Goal: Transaction & Acquisition: Book appointment/travel/reservation

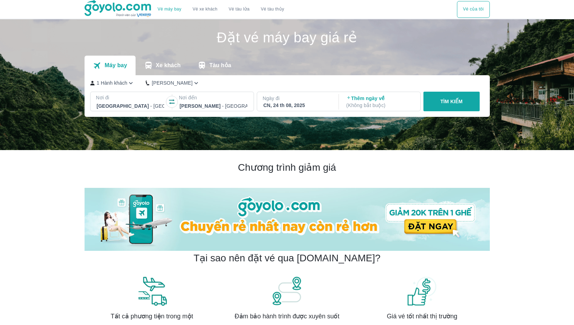
click at [168, 102] on button "button" at bounding box center [171, 101] width 11 height 11
click at [139, 101] on div "Gia Lai - Sân bay Pleiku" at bounding box center [130, 106] width 69 height 10
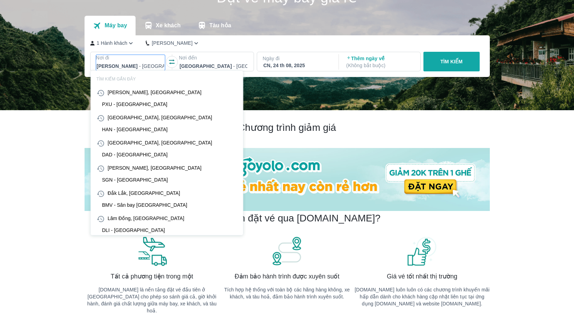
scroll to position [40, 0]
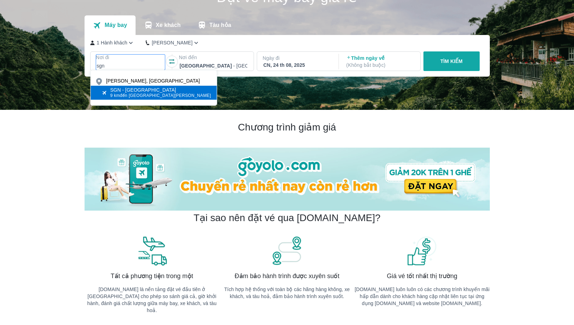
type input "sgn"
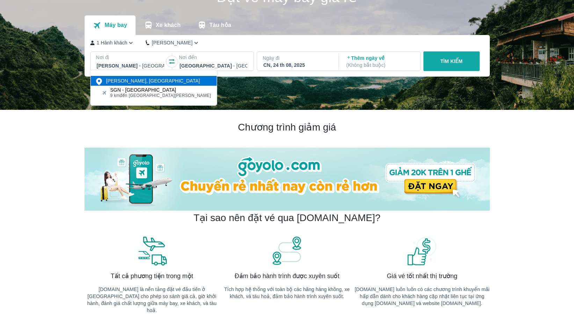
click at [151, 83] on div "Hồ Chí Minh, Việt Nam" at bounding box center [153, 80] width 94 height 7
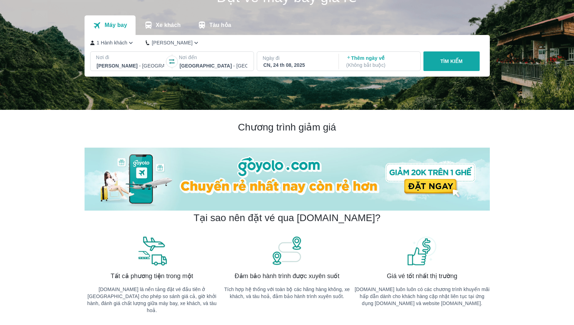
click at [143, 58] on p "Nơi đi" at bounding box center [130, 57] width 69 height 7
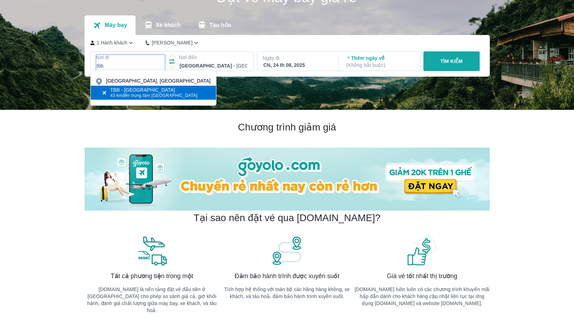
type input "tbb"
click at [133, 95] on span "43 km đến trung tâm Phú Yên" at bounding box center [153, 96] width 87 height 6
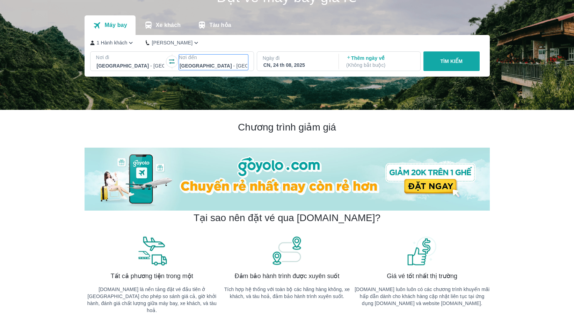
click at [212, 67] on div at bounding box center [214, 66] width 68 height 8
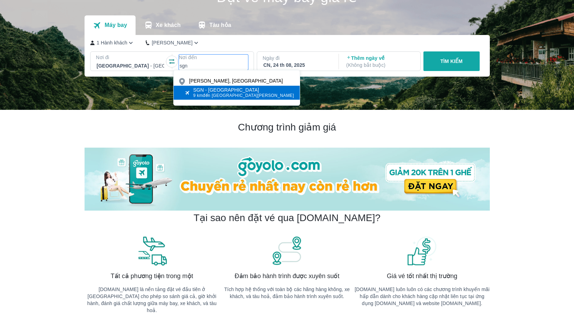
type input "sgn"
click at [205, 90] on div "SGN - Sân bay Tân Sơn Nhất" at bounding box center [243, 90] width 101 height 6
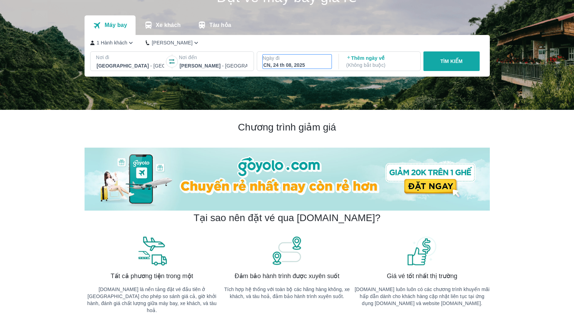
click at [316, 63] on div "CN, 24 th 08, 2025" at bounding box center [298, 65] width 68 height 7
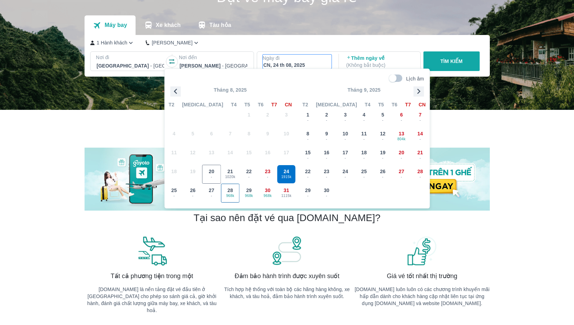
click at [232, 187] on span "28" at bounding box center [231, 190] width 6 height 7
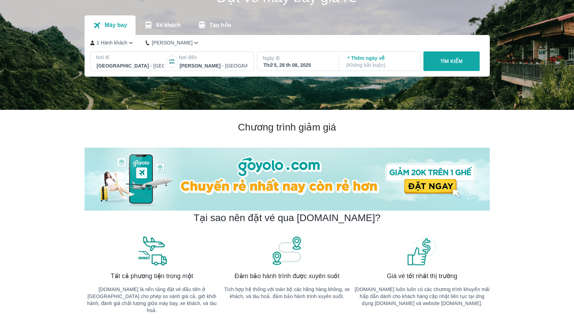
click at [457, 64] on p "TÌM KIẾM" at bounding box center [451, 61] width 22 height 7
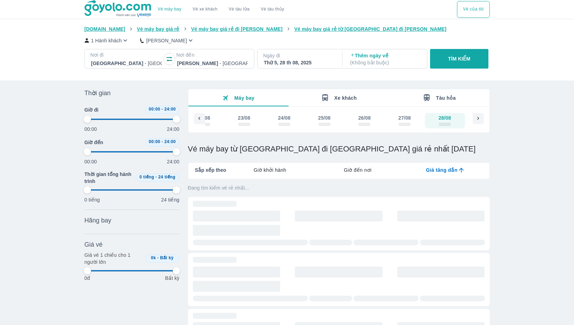
type input "97.9166666666667"
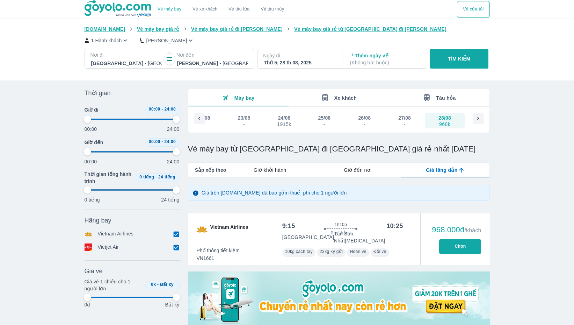
type input "97.9166666666667"
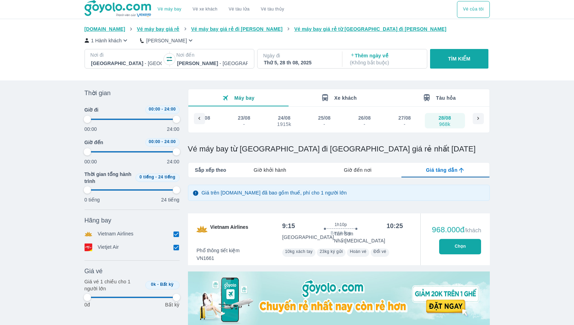
type input "97.9166666666667"
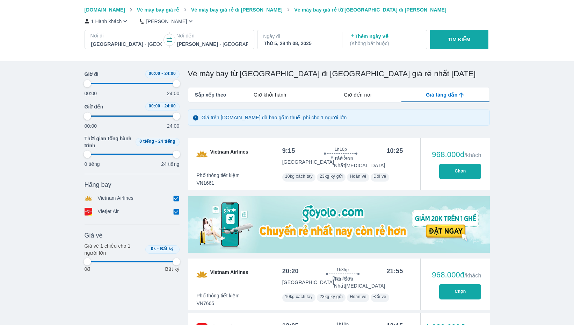
type input "97.9166666666667"
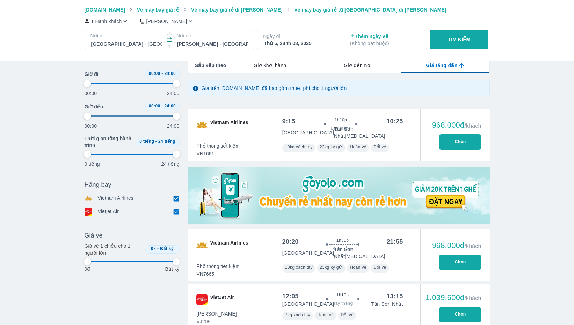
type input "97.9166666666667"
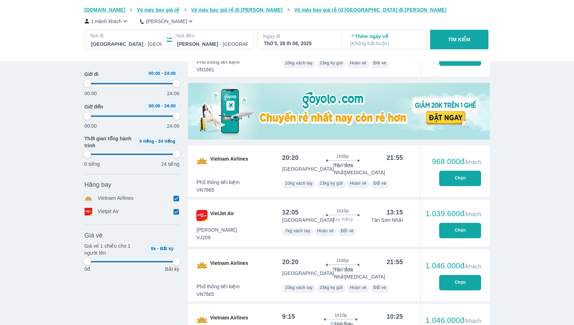
type input "97.9166666666667"
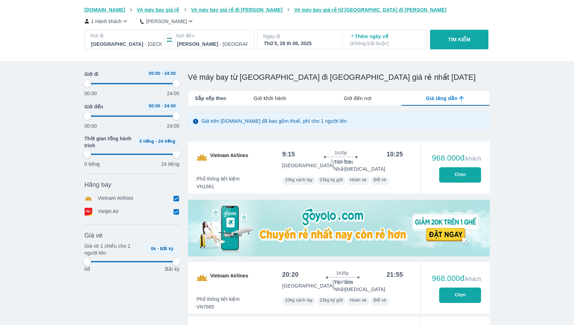
type input "97.9166666666667"
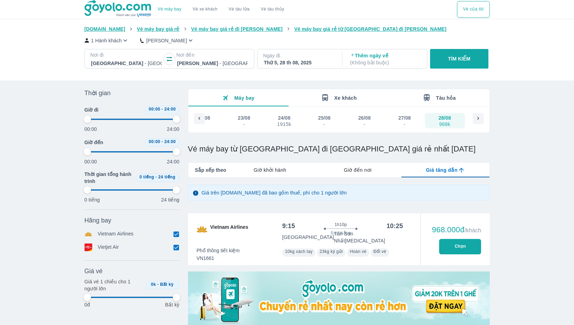
type input "97.9166666666667"
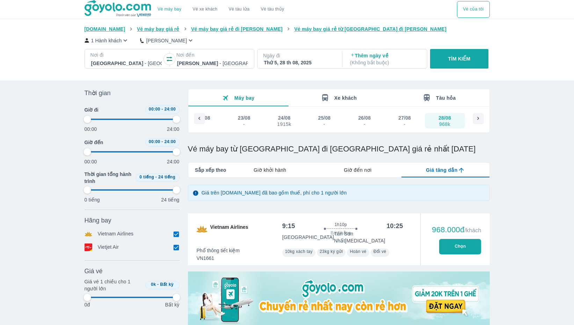
type input "97.9166666666667"
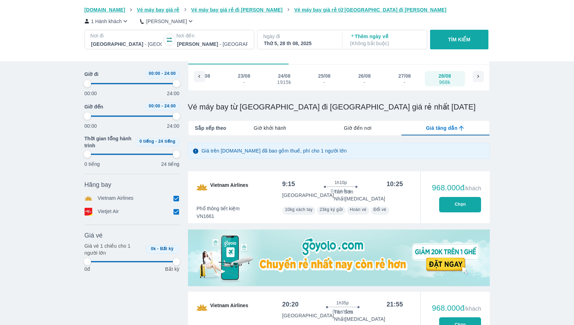
scroll to position [42, 0]
type input "97.9166666666667"
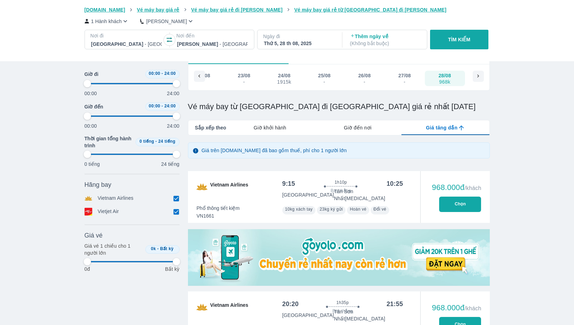
type input "97.9166666666667"
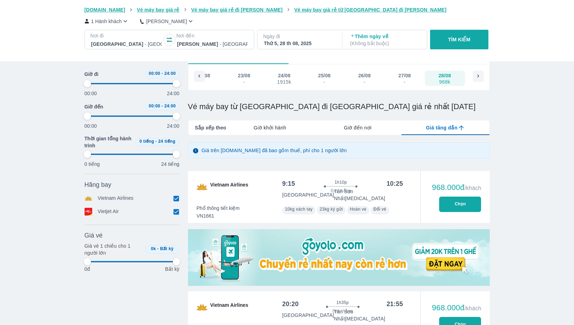
type input "97.9166666666667"
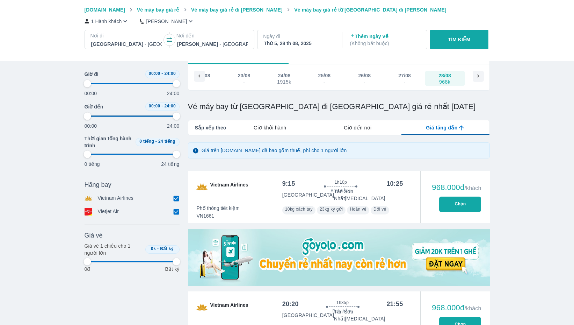
type input "97.9166666666667"
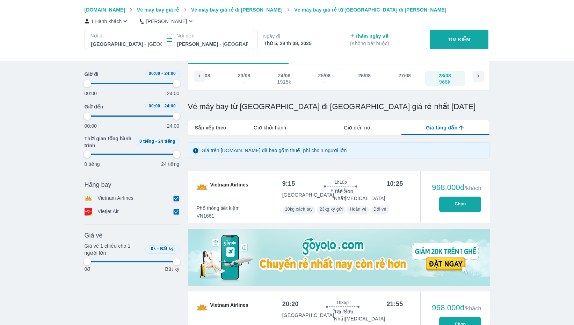
type input "97.9166666666667"
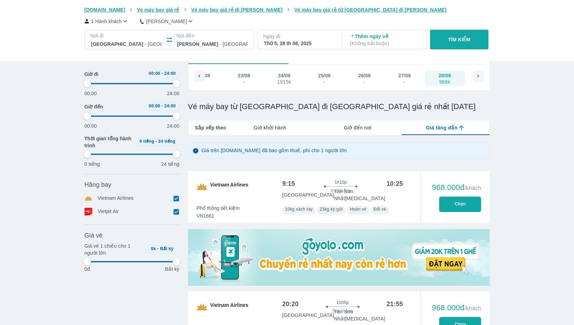
type input "97.9166666666667"
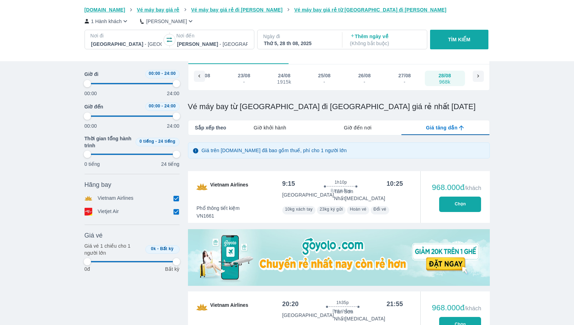
type input "97.9166666666667"
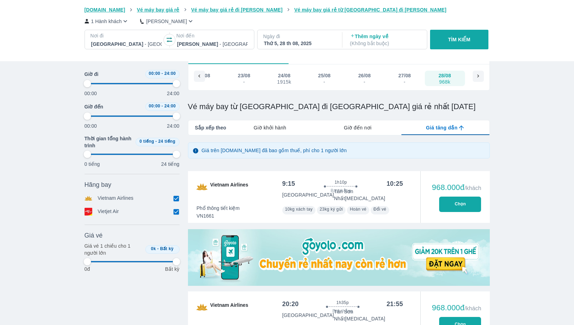
type input "97.9166666666667"
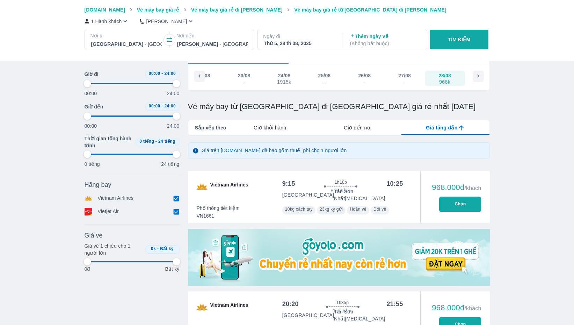
type input "97.9166666666667"
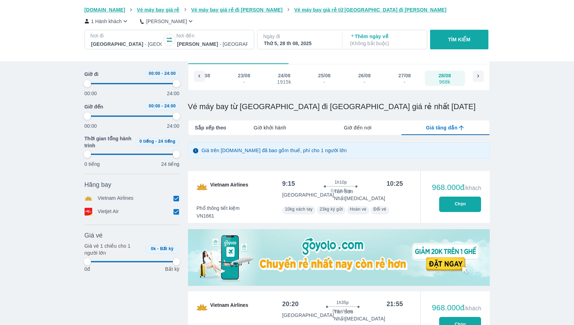
type input "97.9166666666667"
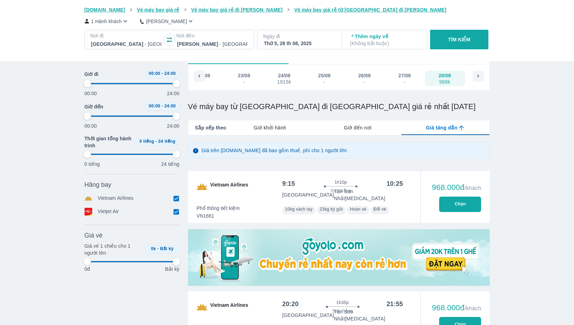
type input "97.9166666666667"
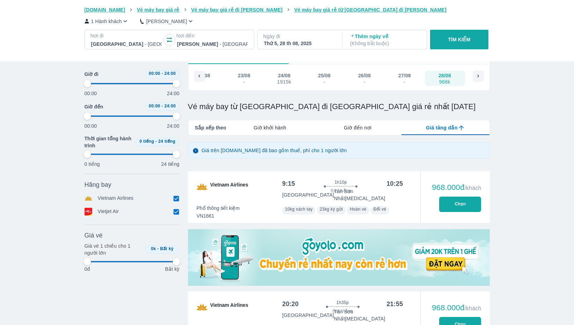
type input "97.9166666666667"
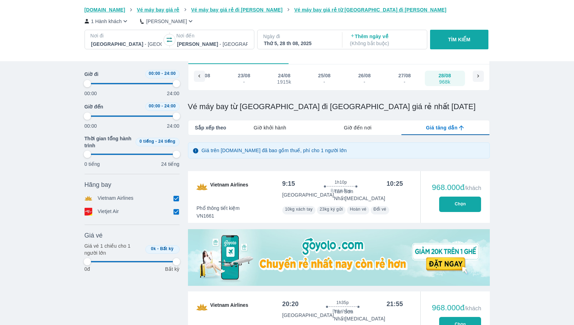
type input "97.9166666666667"
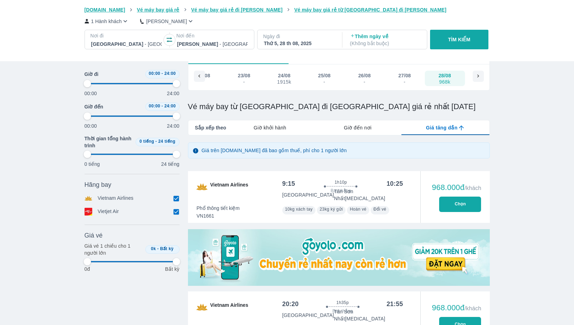
type input "97.9166666666667"
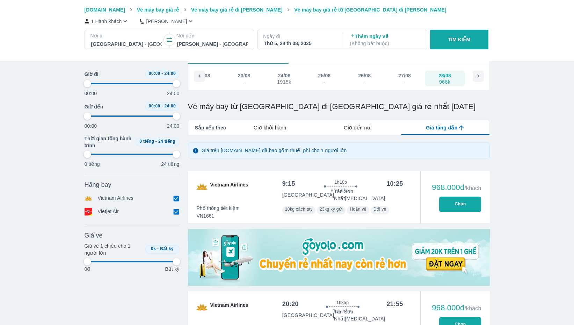
type input "97.9166666666667"
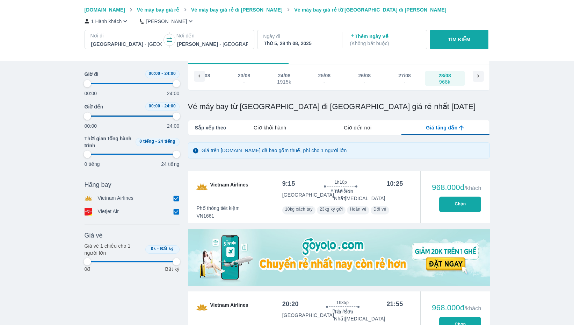
type input "97.9166666666667"
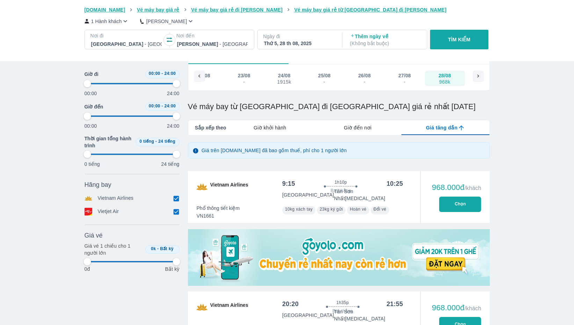
type input "97.9166666666667"
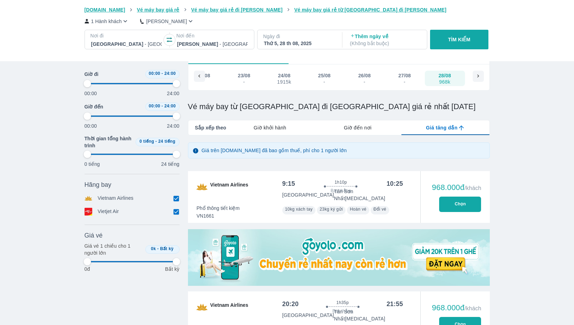
type input "97.9166666666667"
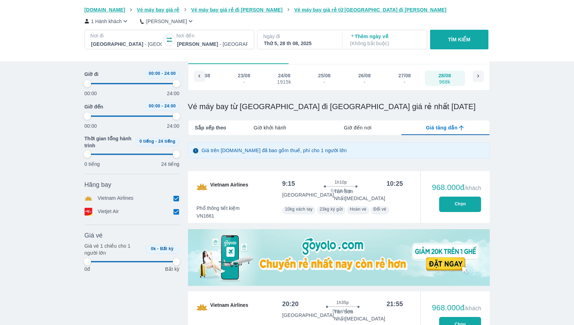
type input "97.9166666666667"
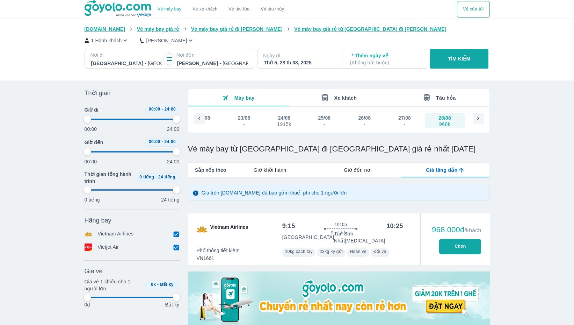
click at [406, 121] on div "-" at bounding box center [405, 124] width 12 height 6
type input "97.9166666666667"
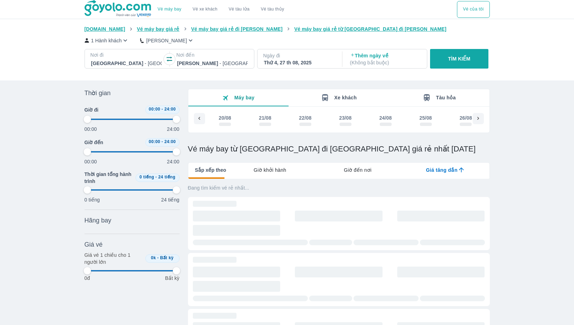
scroll to position [0, 58]
type input "97.9166666666667"
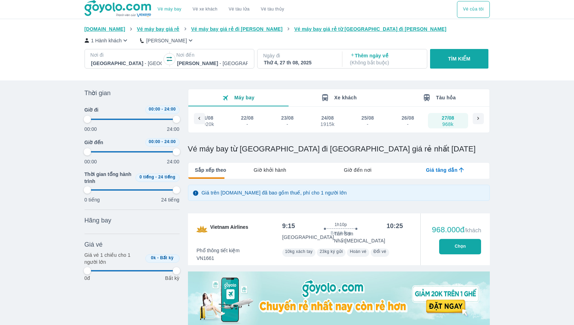
type input "97.9166666666667"
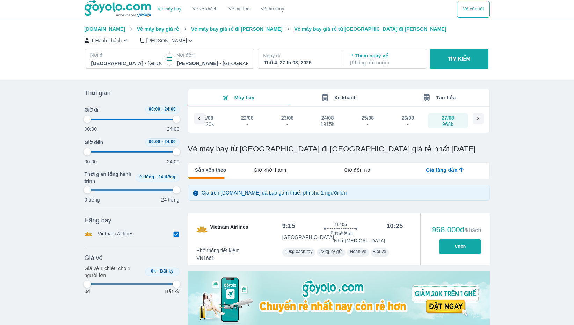
type input "97.9166666666667"
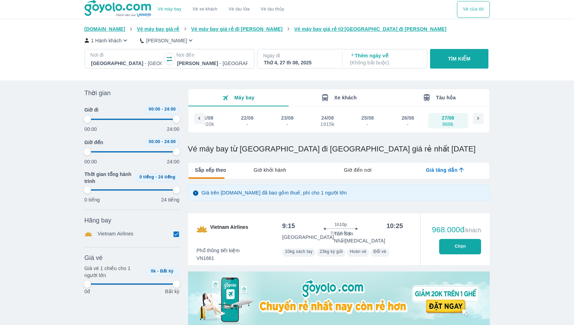
type input "97.9166666666667"
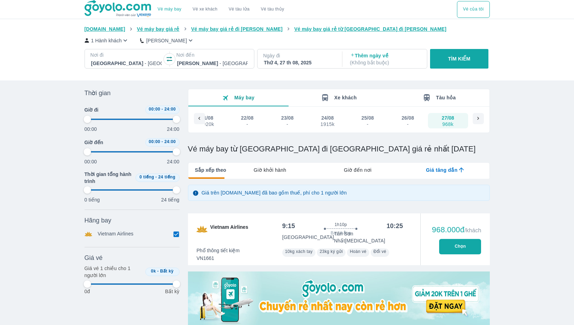
type input "97.9166666666667"
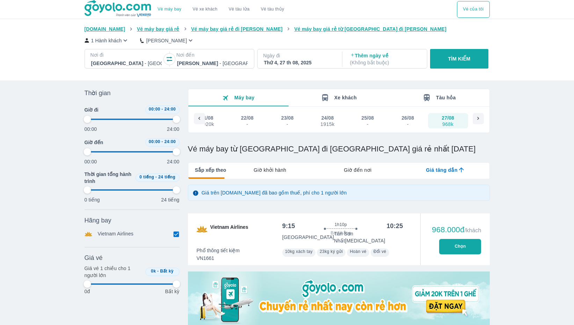
type input "97.9166666666667"
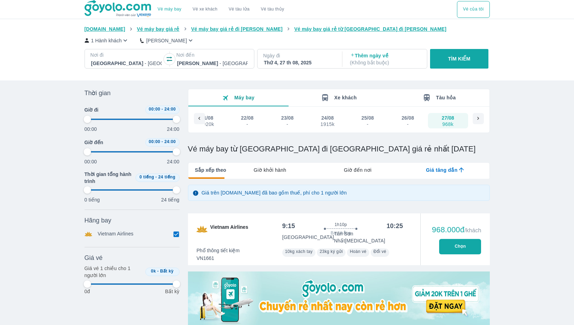
type input "97.9166666666667"
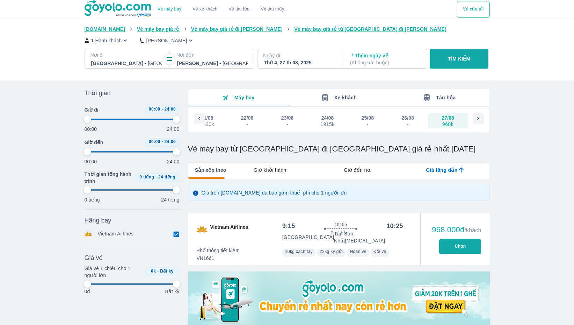
type input "97.9166666666667"
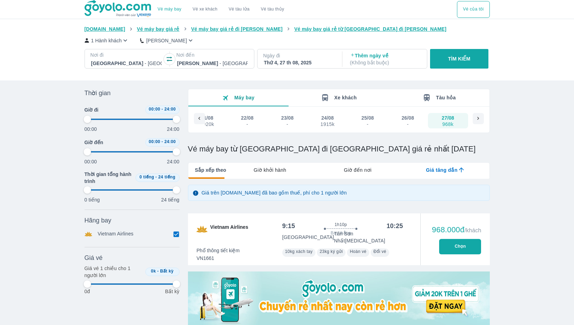
type input "97.9166666666667"
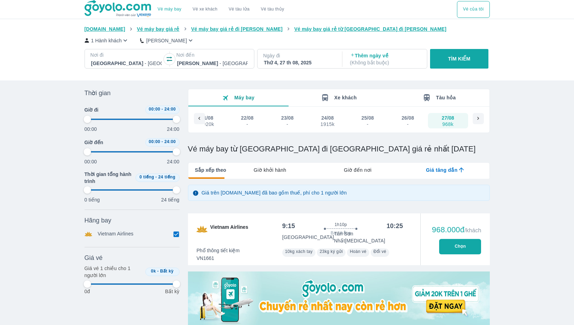
type input "97.9166666666667"
click at [480, 122] on div at bounding box center [478, 118] width 11 height 11
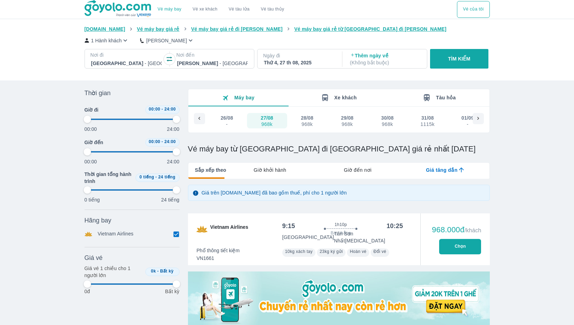
scroll to position [0, 299]
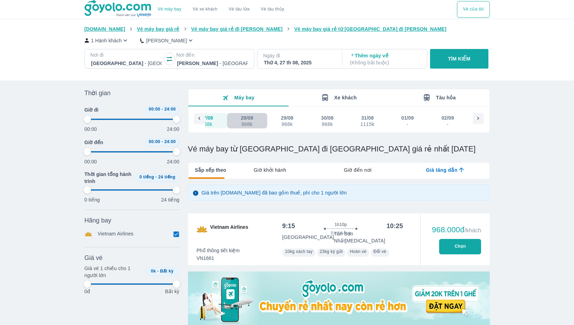
click at [243, 116] on div "28/08" at bounding box center [247, 117] width 13 height 7
type input "97.9166666666667"
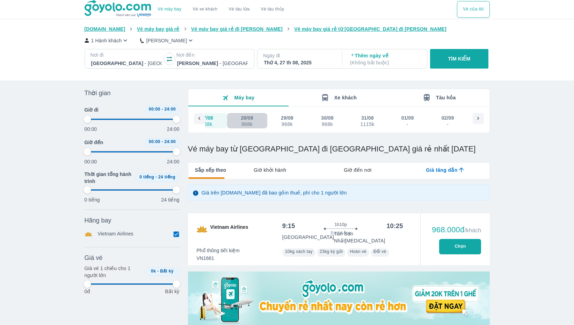
type input "97.9166666666667"
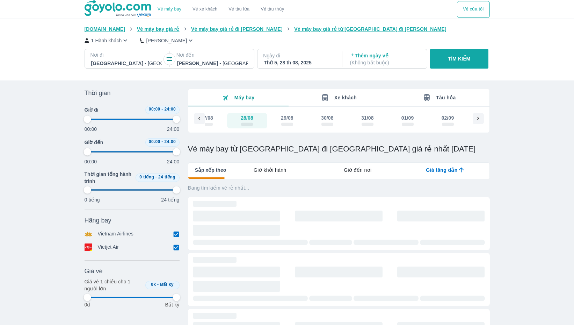
type input "97.9166666666667"
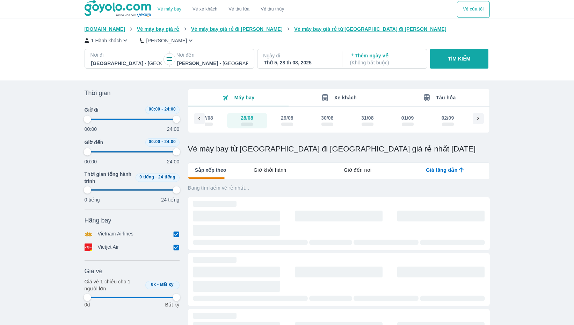
type input "97.9166666666667"
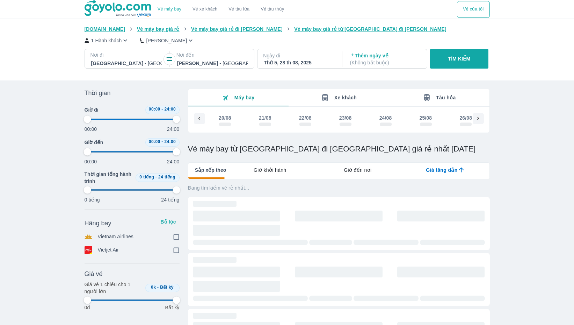
scroll to position [0, 101]
type input "97.9166666666667"
checkbox input "true"
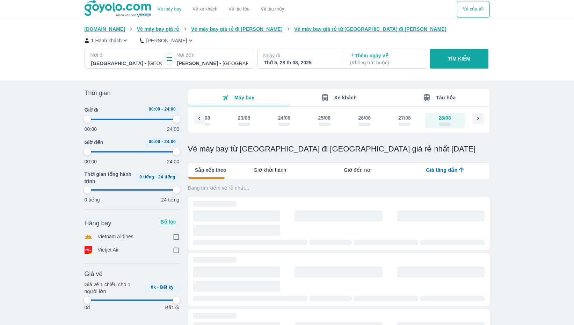
checkbox input "true"
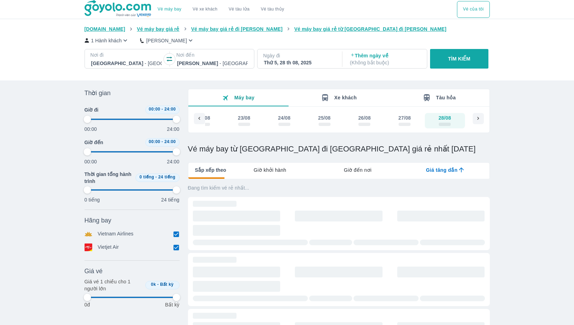
type input "97.9166666666667"
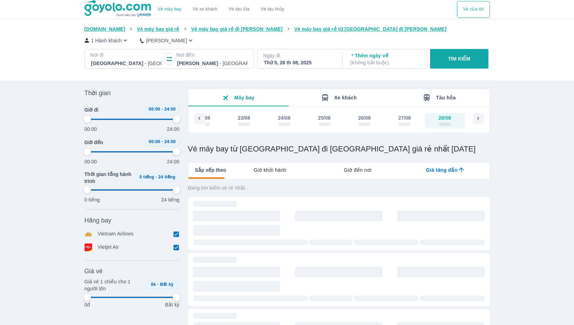
type input "97.9166666666667"
checkbox input "false"
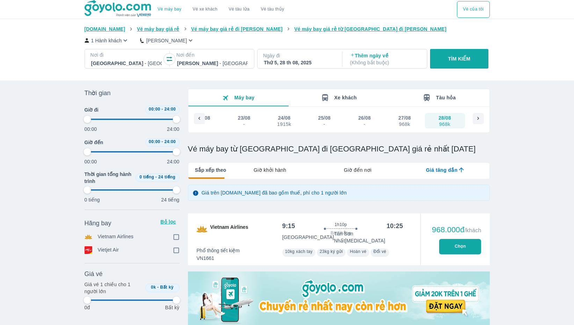
type input "97.9166666666667"
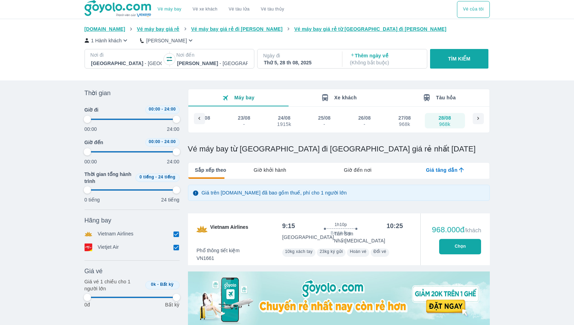
type input "97.9166666666667"
checkbox input "true"
